Goal: Complete application form

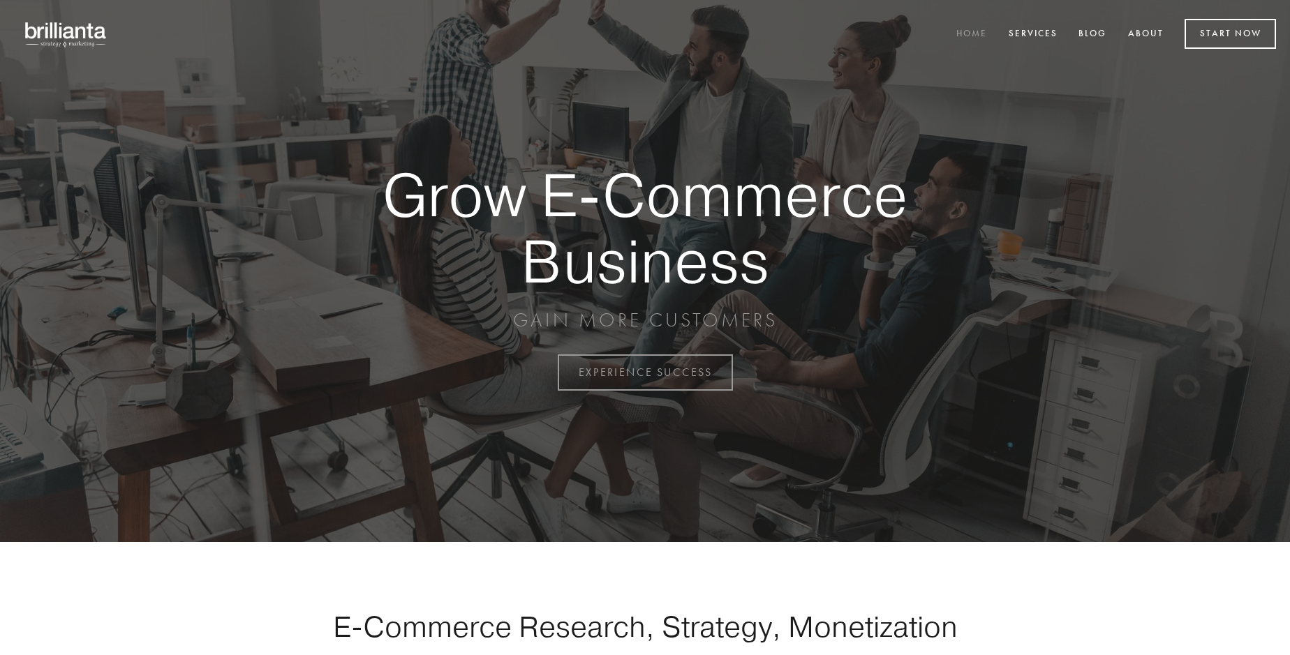
scroll to position [3658, 0]
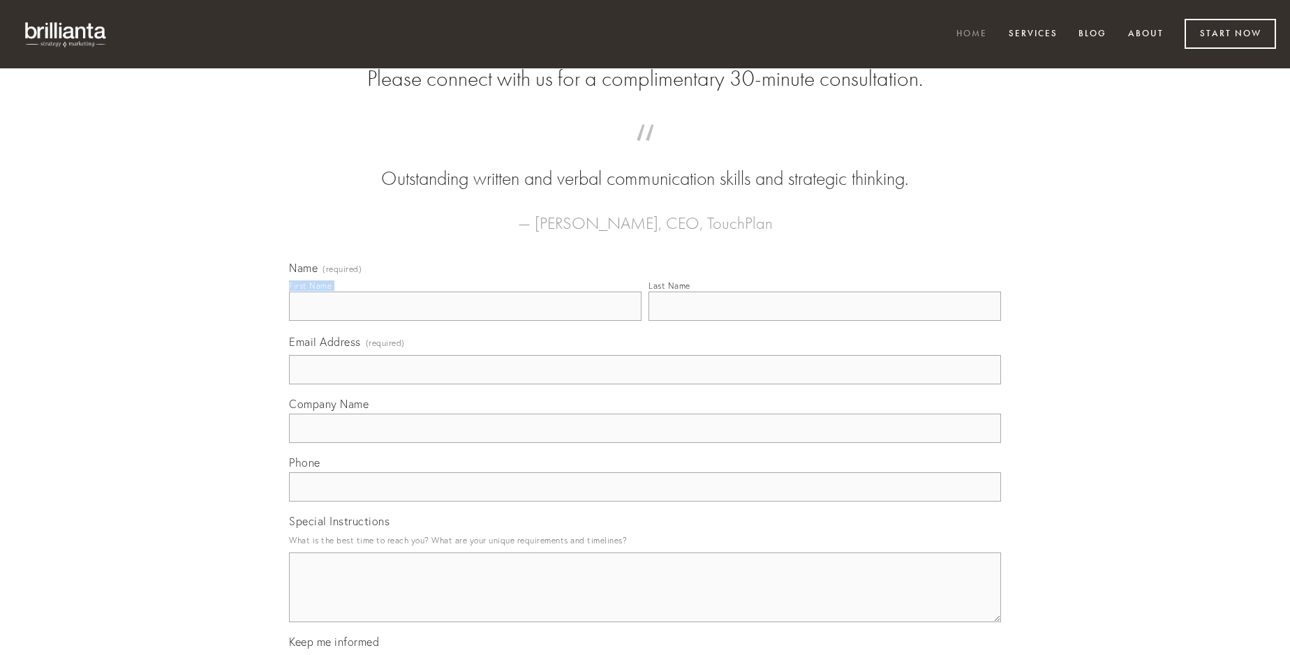
type input "[PERSON_NAME]"
click at [824, 321] on input "Last Name" at bounding box center [824, 306] width 352 height 29
type input "[PERSON_NAME]"
click at [645, 385] on input "Email Address (required)" at bounding box center [645, 369] width 712 height 29
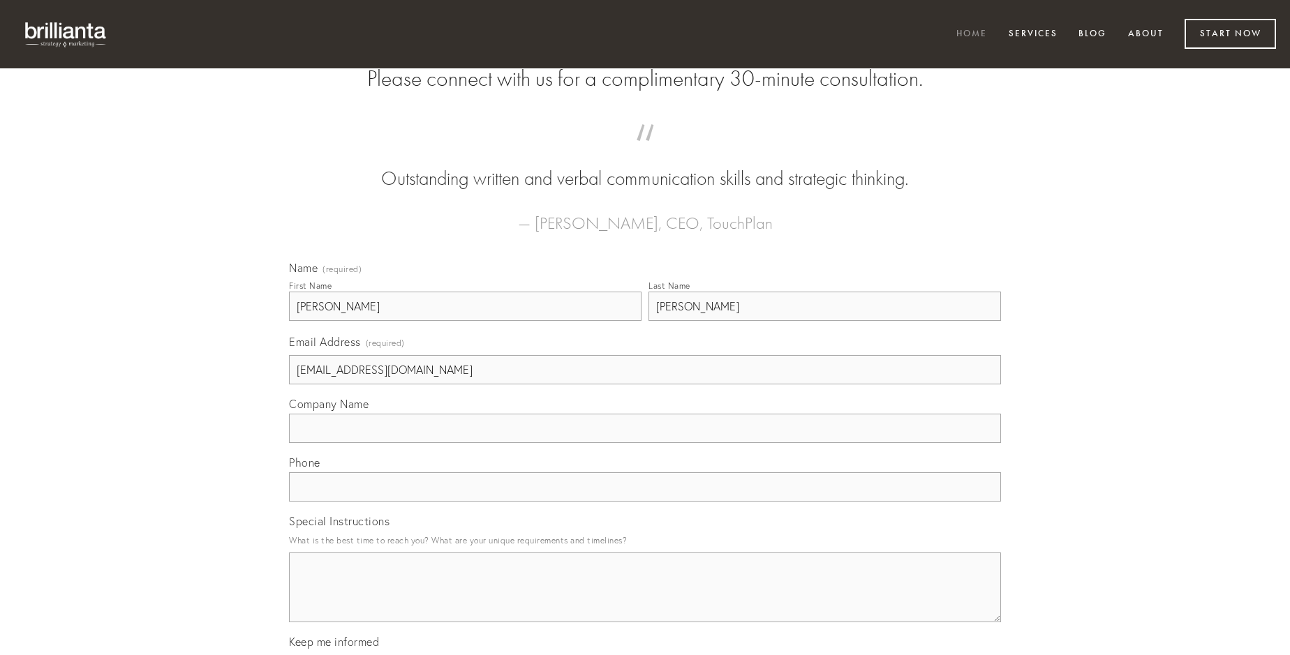
type input "[EMAIL_ADDRESS][DOMAIN_NAME]"
click at [645, 443] on input "Company Name" at bounding box center [645, 428] width 712 height 29
type input "aegrotatio"
click at [645, 502] on input "text" at bounding box center [645, 486] width 712 height 29
click at [645, 600] on textarea "Special Instructions" at bounding box center [645, 588] width 712 height 70
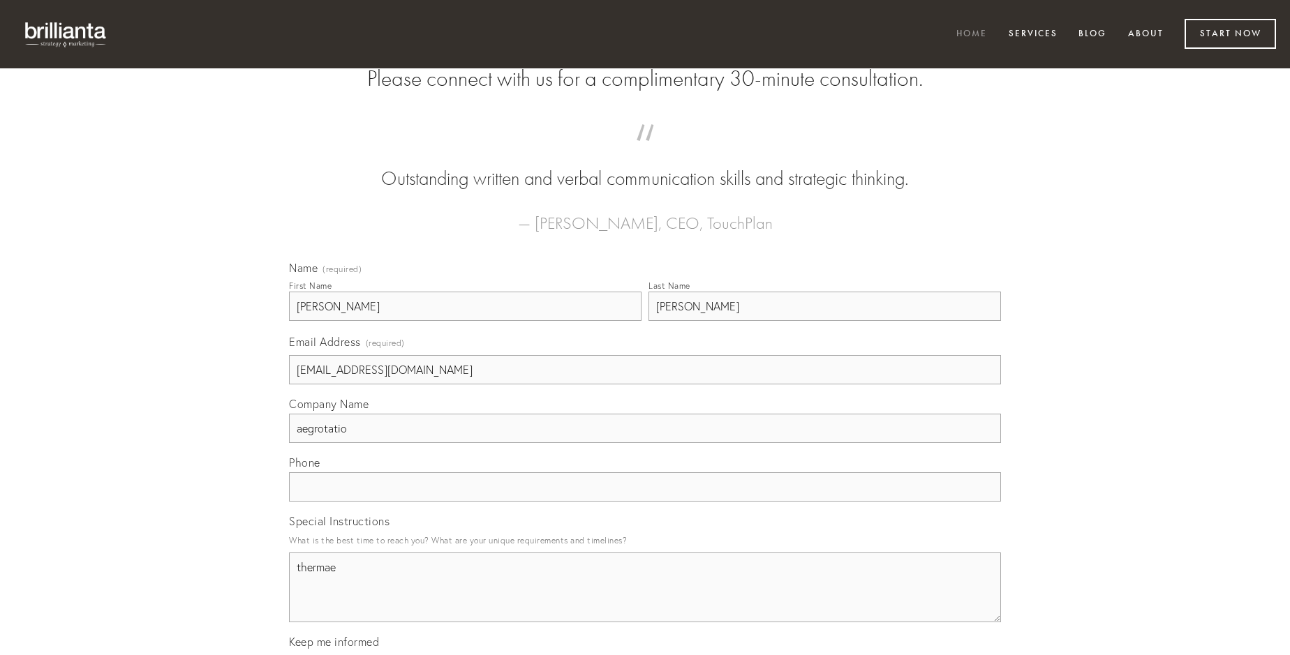
type textarea "thermae"
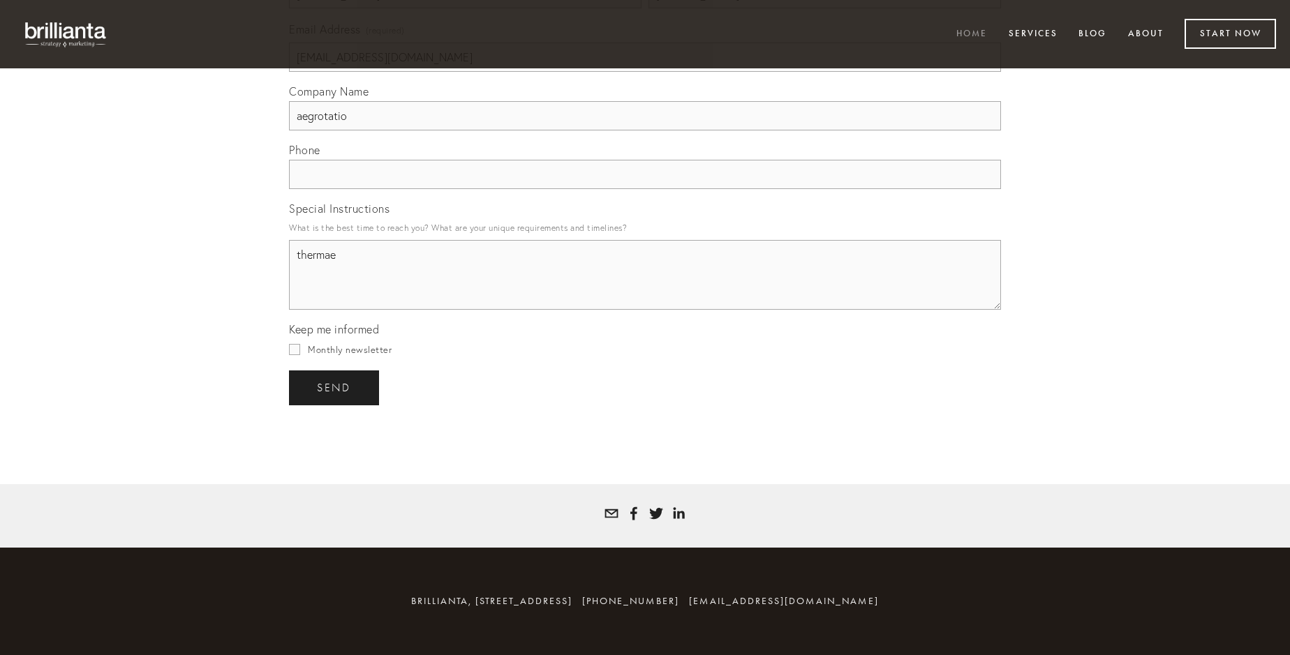
click at [335, 387] on span "send" at bounding box center [334, 388] width 34 height 13
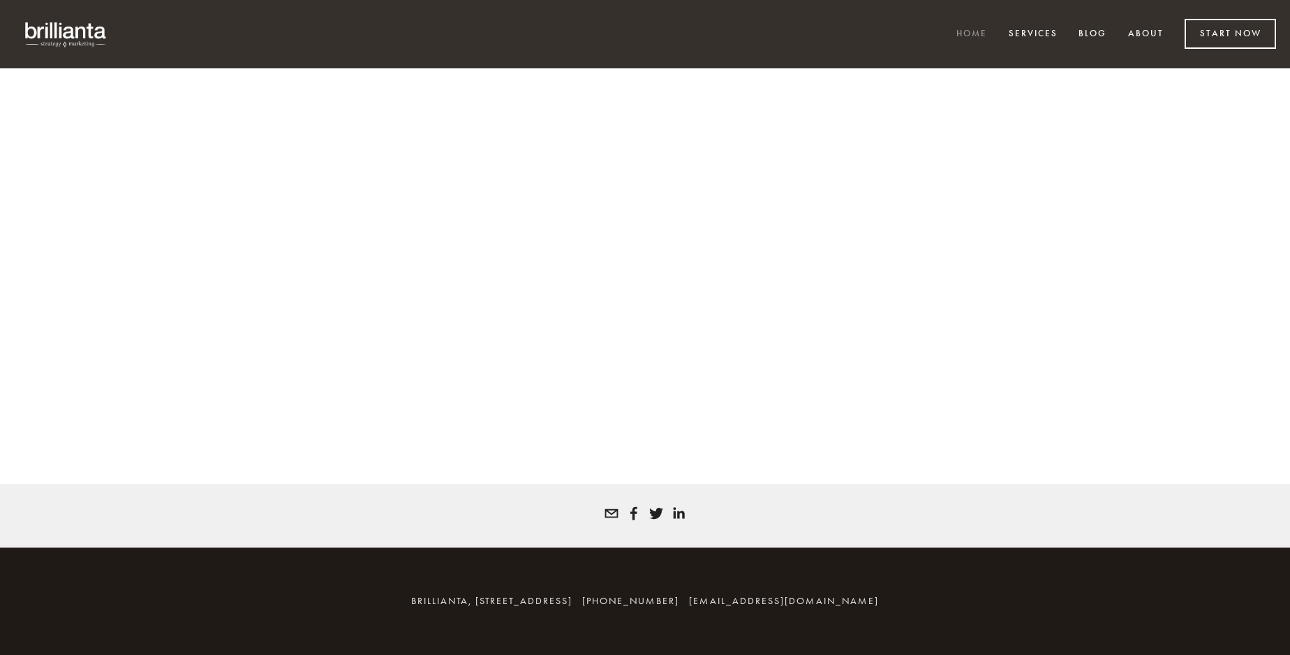
scroll to position [3639, 0]
